Goal: Information Seeking & Learning: Learn about a topic

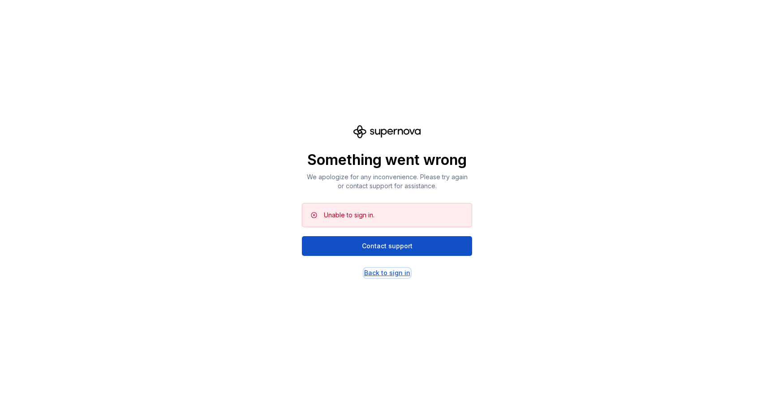
click at [381, 269] on div "Back to sign in" at bounding box center [387, 272] width 46 height 9
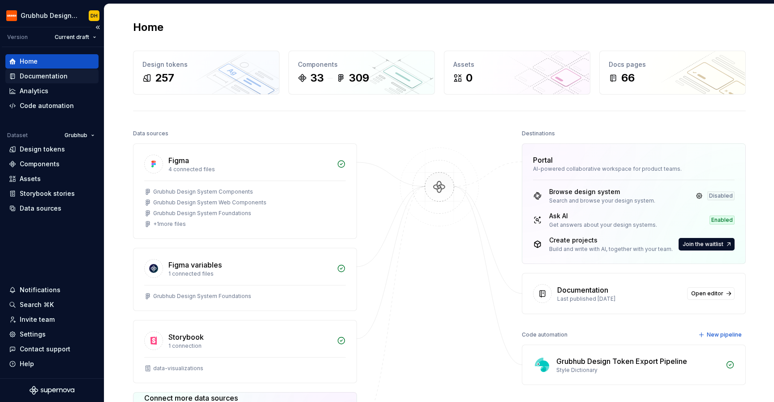
click at [46, 75] on div "Documentation" at bounding box center [44, 76] width 48 height 9
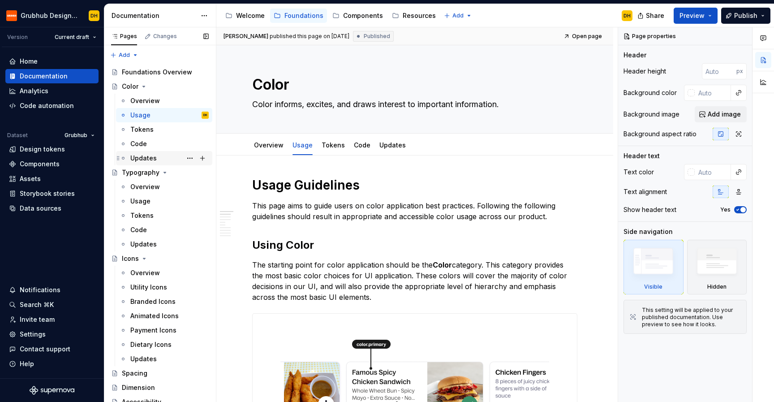
click at [149, 161] on div "Updates" at bounding box center [143, 158] width 26 height 9
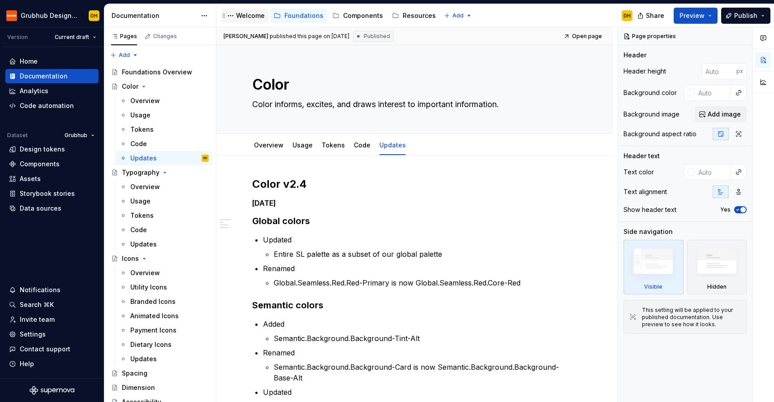
click at [238, 11] on div "Welcome" at bounding box center [250, 15] width 29 height 9
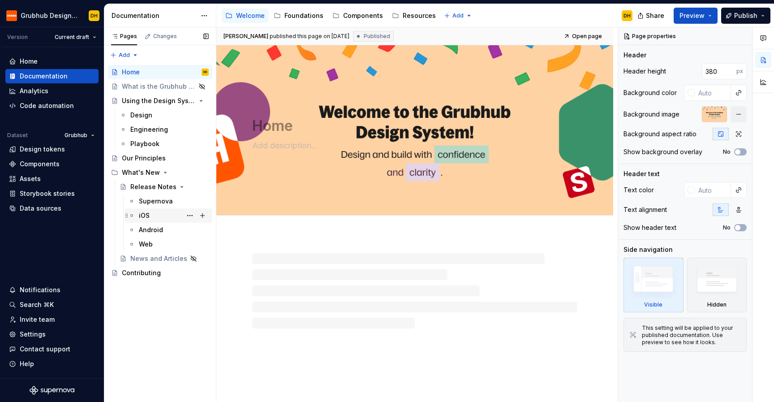
click at [141, 213] on div "iOS" at bounding box center [144, 215] width 11 height 9
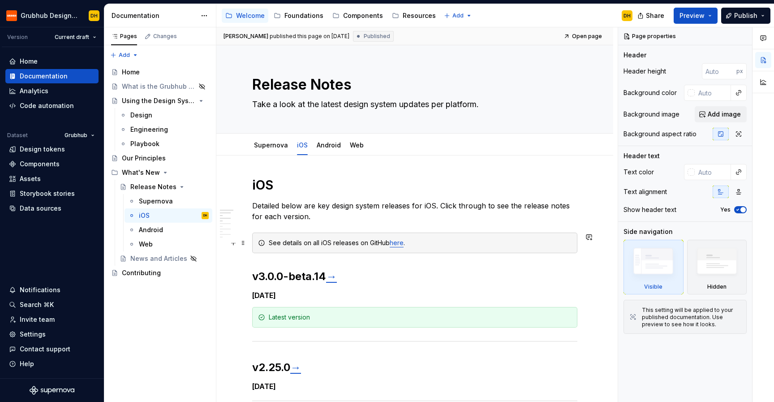
click at [395, 245] on link "here" at bounding box center [396, 243] width 14 height 8
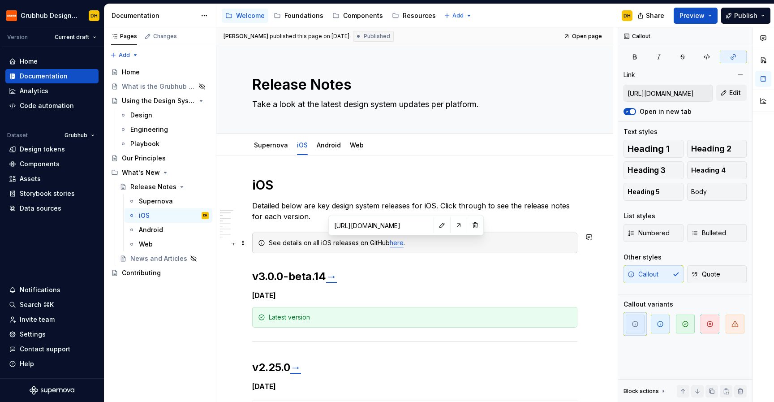
click at [363, 251] on div "See details on all iOS releases on GitHub here ." at bounding box center [414, 242] width 325 height 21
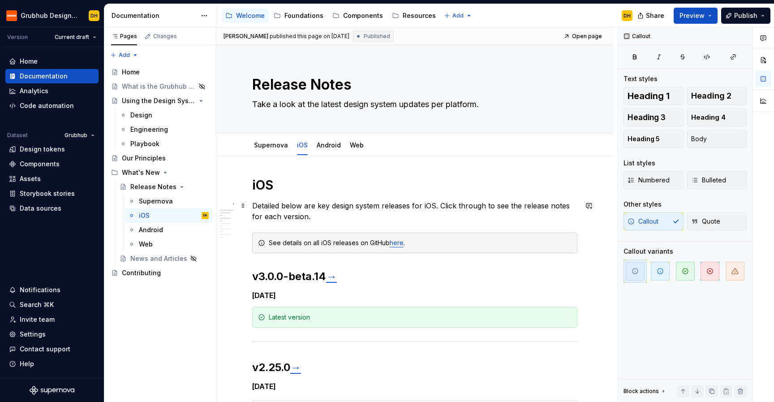
click at [301, 218] on p "Detailed below are key design system releases for iOS. Click through to see the…" at bounding box center [414, 210] width 325 height 21
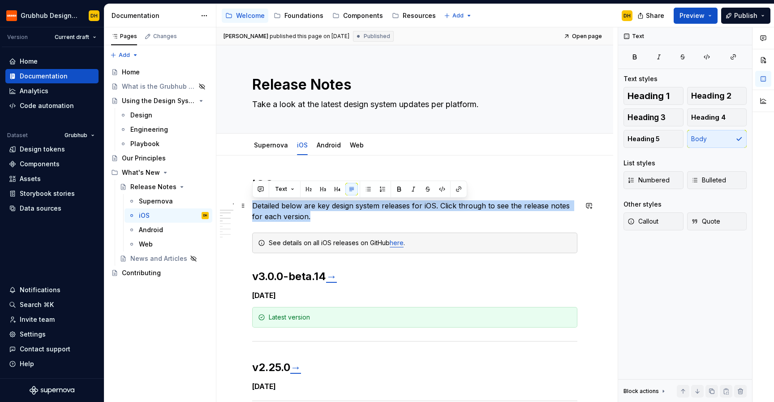
drag, startPoint x: 304, startPoint y: 216, endPoint x: 254, endPoint y: 208, distance: 51.3
click at [253, 208] on p "Detailed below are key design system releases for iOS. Click through to see the…" at bounding box center [414, 210] width 325 height 21
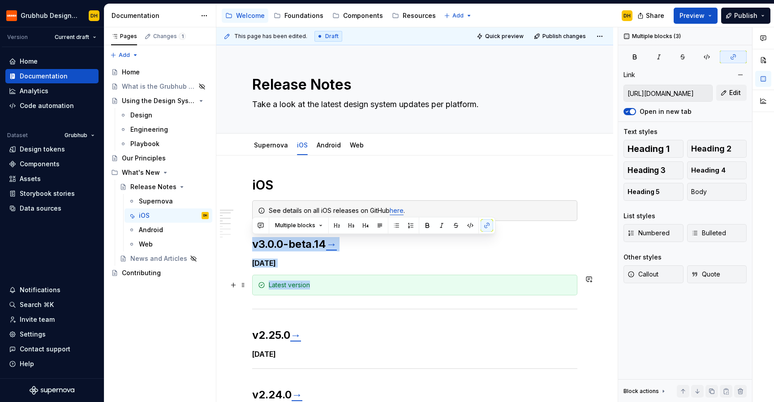
scroll to position [266, 0]
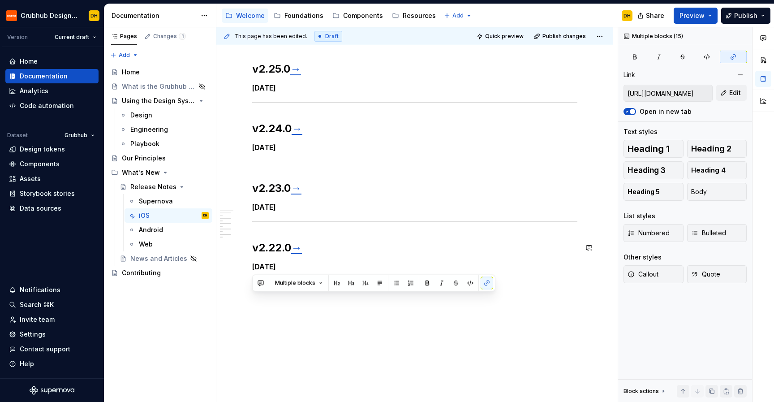
drag, startPoint x: 252, startPoint y: 242, endPoint x: 321, endPoint y: 282, distance: 80.5
click at [321, 282] on div "iOS See details on all iOS releases on GitHub here . v3.0.0-beta.14 → August 15…" at bounding box center [414, 145] width 397 height 513
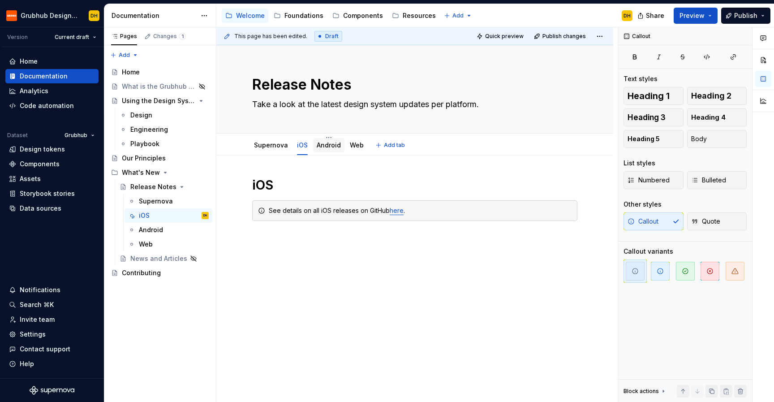
click at [325, 146] on link "Android" at bounding box center [328, 145] width 24 height 8
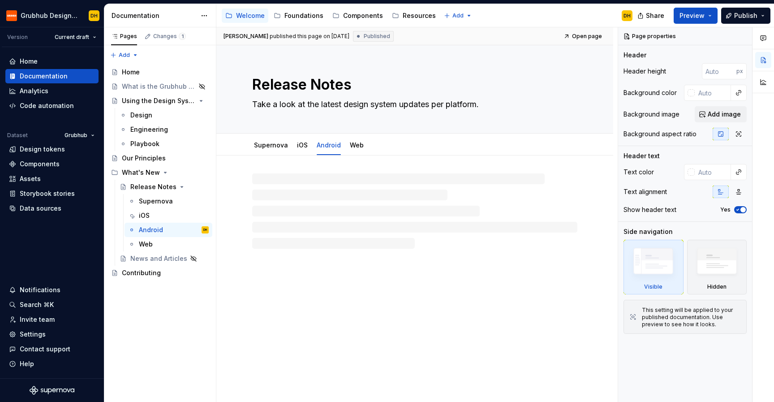
type textarea "*"
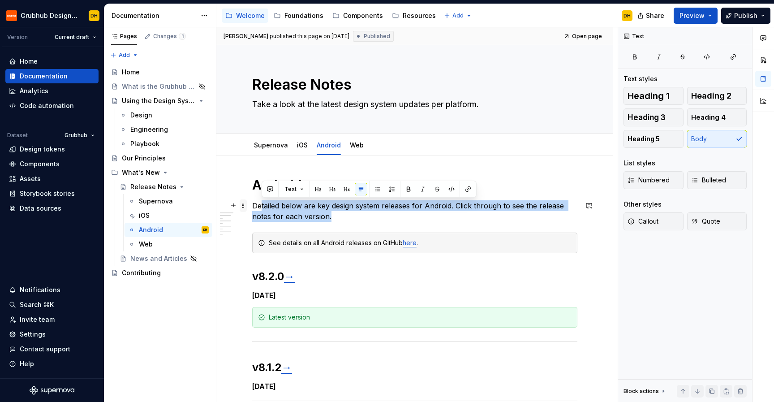
drag, startPoint x: 333, startPoint y: 217, endPoint x: 240, endPoint y: 204, distance: 93.1
click at [252, 204] on div "Android Detailed below are key design system releases for Android. Click throug…" at bounding box center [414, 348] width 325 height 343
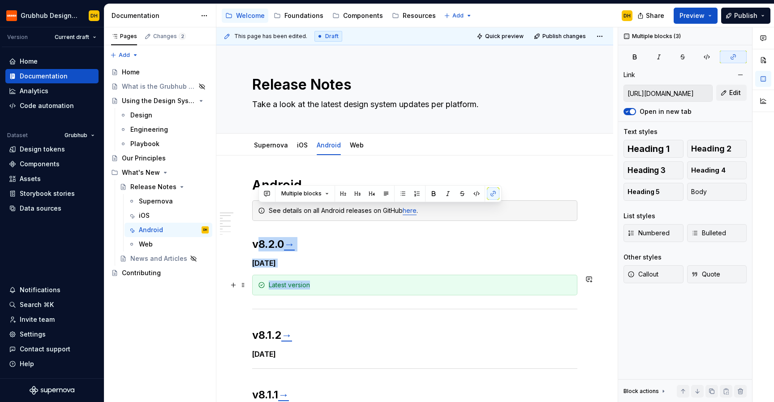
scroll to position [206, 0]
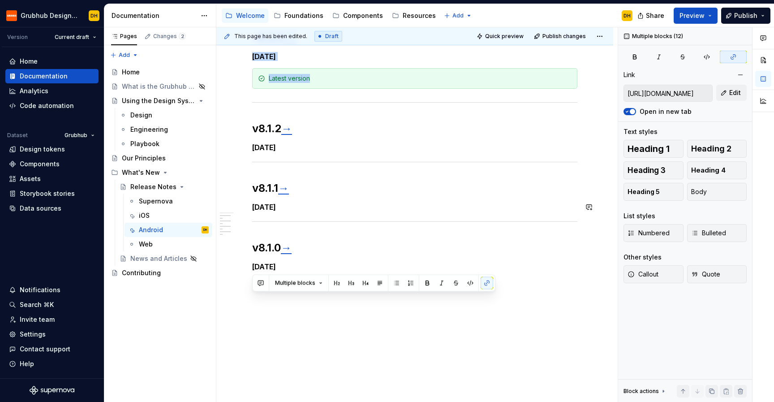
drag, startPoint x: 255, startPoint y: 244, endPoint x: 315, endPoint y: 312, distance: 90.4
click at [315, 312] on div "Android See details on all Android releases on GitHub here . v8.2.0 → June 12, …" at bounding box center [414, 175] width 397 height 453
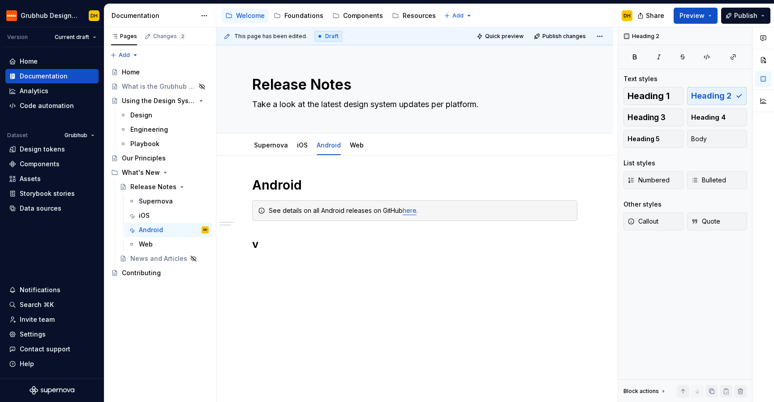
scroll to position [0, 0]
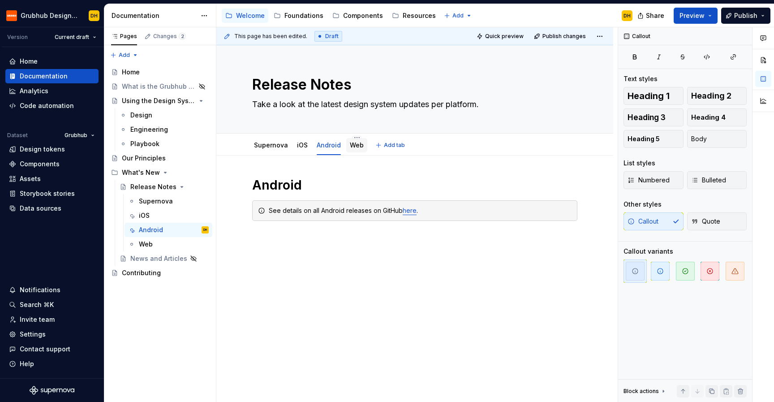
click at [353, 148] on link "Web" at bounding box center [357, 145] width 14 height 8
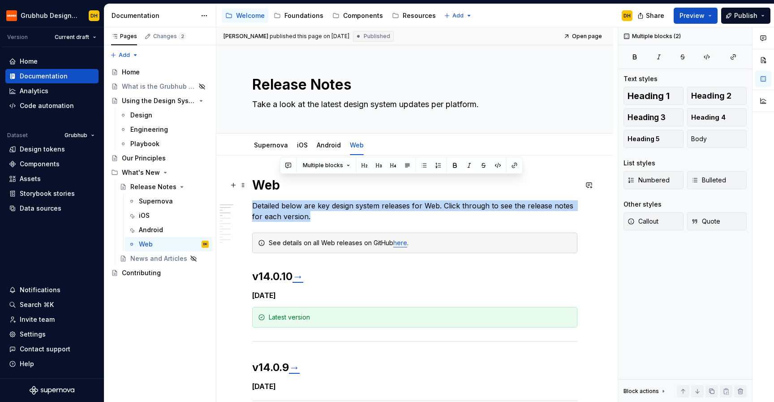
drag, startPoint x: 316, startPoint y: 217, endPoint x: 316, endPoint y: 180, distance: 36.7
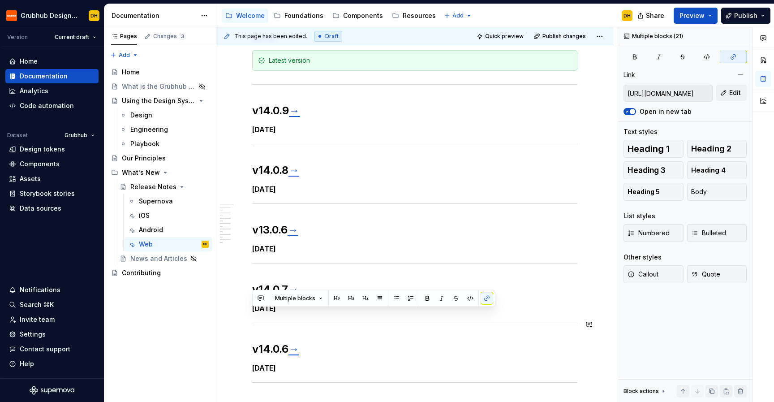
scroll to position [385, 0]
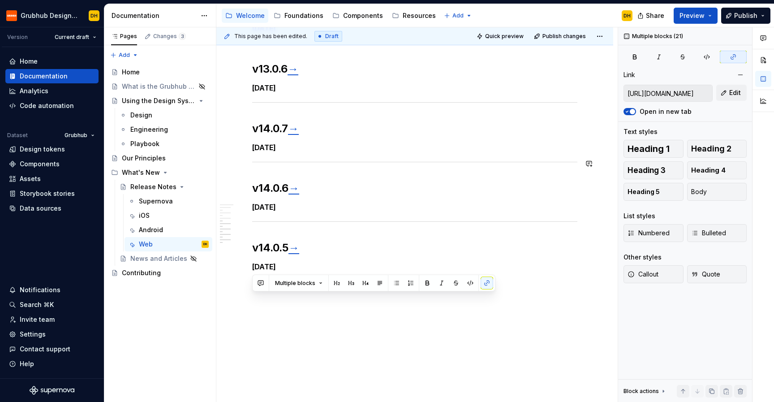
drag, startPoint x: 254, startPoint y: 244, endPoint x: 352, endPoint y: 352, distance: 146.1
click at [352, 352] on div "Web See details on all Web releases on GitHub here . v14.0.10 → July 14, 2025 L…" at bounding box center [414, 86] width 397 height 632
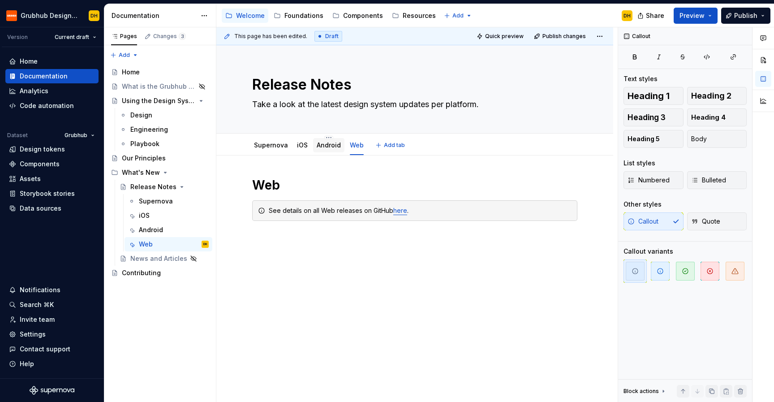
click at [325, 146] on link "Android" at bounding box center [328, 145] width 24 height 8
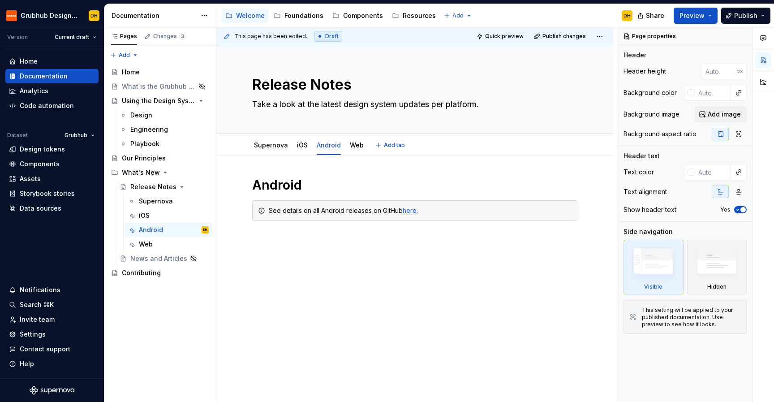
click at [300, 147] on link "iOS" at bounding box center [302, 145] width 11 height 8
click at [270, 147] on link "Supernova" at bounding box center [271, 145] width 34 height 8
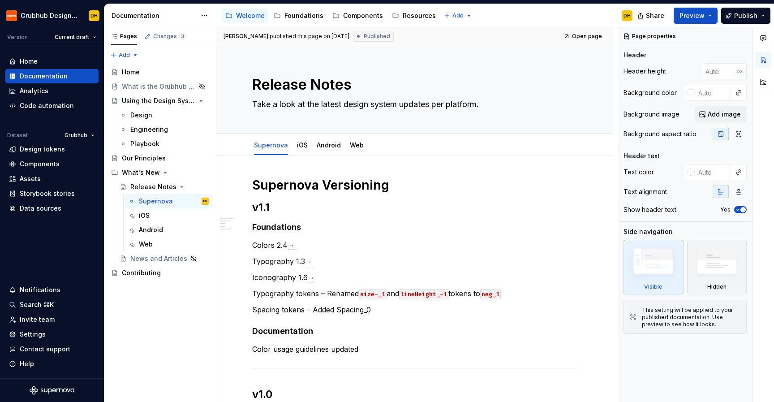
type textarea "*"
